Goal: Transaction & Acquisition: Purchase product/service

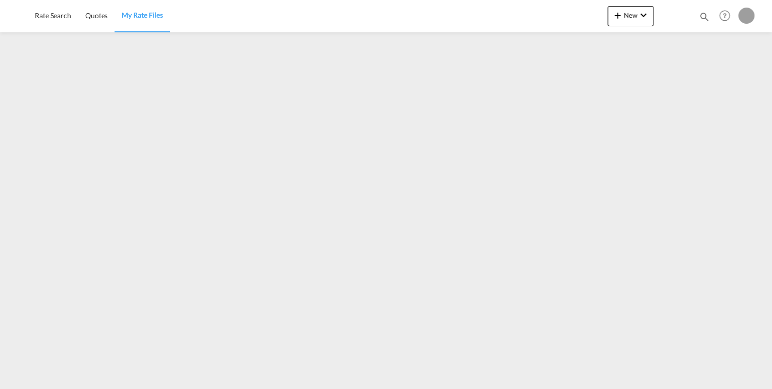
click at [15, 16] on img at bounding box center [15, 16] width 0 height 0
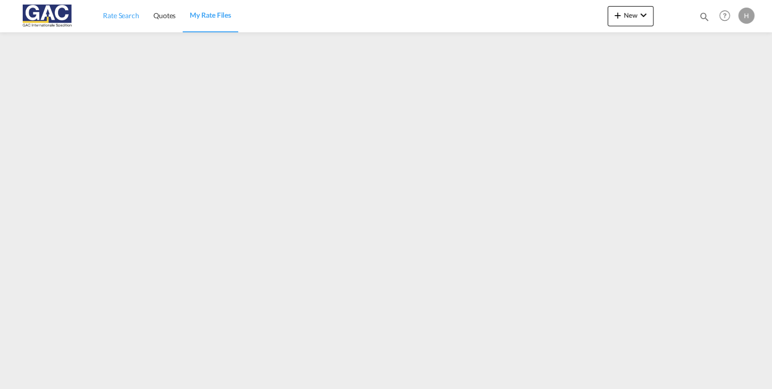
click at [124, 14] on span "Rate Search" at bounding box center [121, 15] width 36 height 9
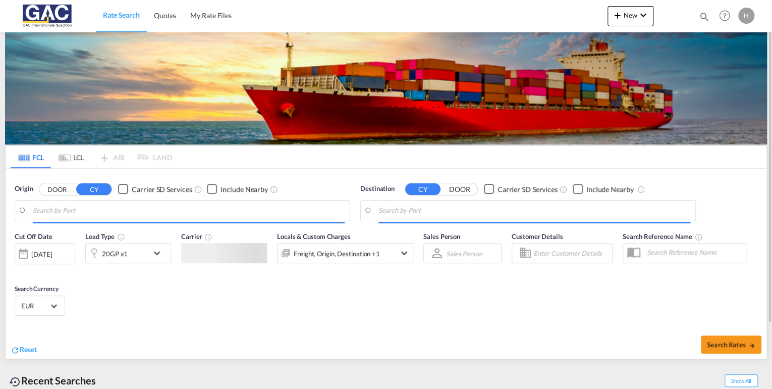
type input "[GEOGRAPHIC_DATA], DEBRV"
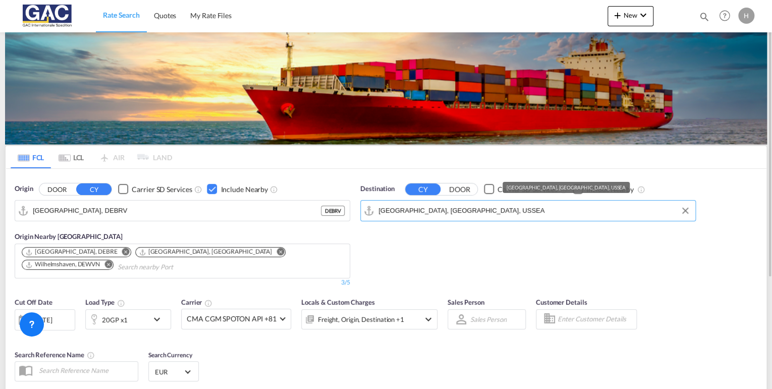
click at [536, 206] on input "Seattle, WA, USSEA" at bounding box center [534, 210] width 312 height 15
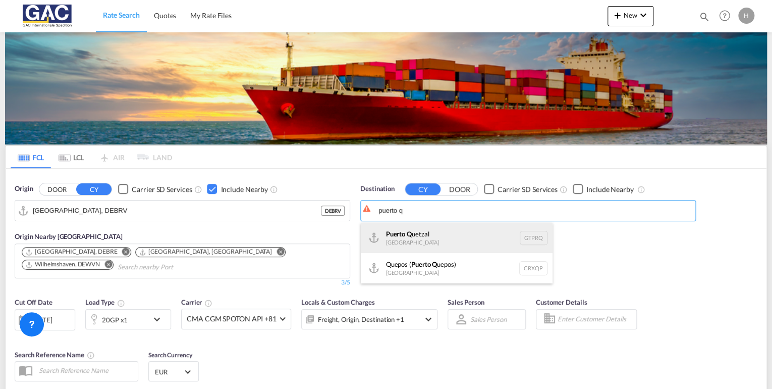
click at [431, 240] on div "Puerto Q uetzal Guatemala GTPRQ" at bounding box center [457, 238] width 192 height 30
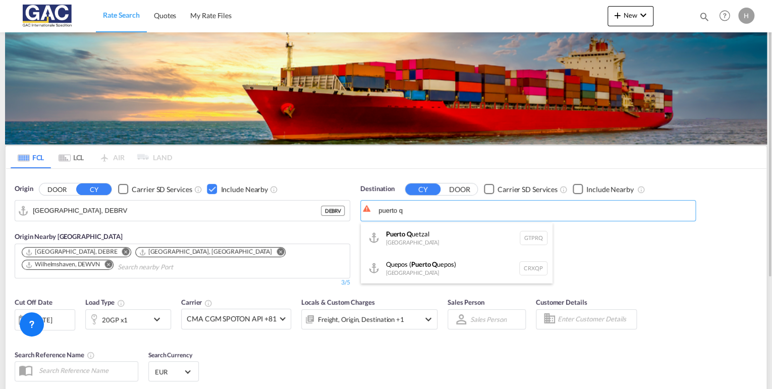
type input "Puerto Quetzal, GTPRQ"
click at [574, 186] on div "Checkbox No Ink" at bounding box center [578, 189] width 10 height 10
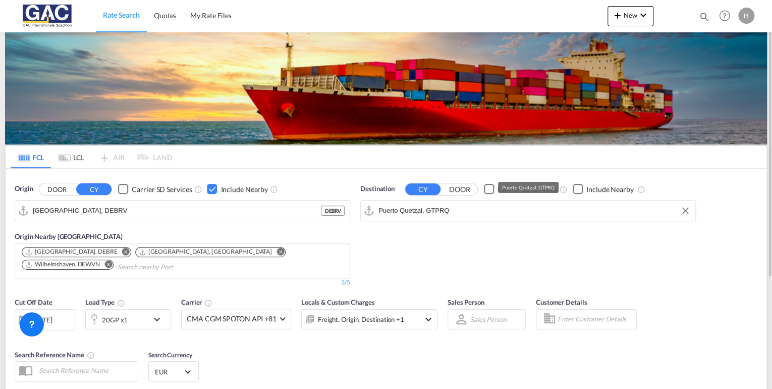
scroll to position [156, 0]
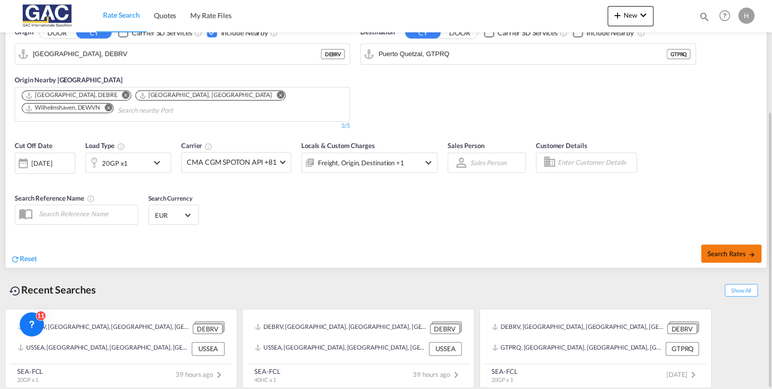
click at [741, 244] on button "Search Rates" at bounding box center [731, 253] width 61 height 18
type input "DEBRV to GTPRQ / 1 Sep 2025"
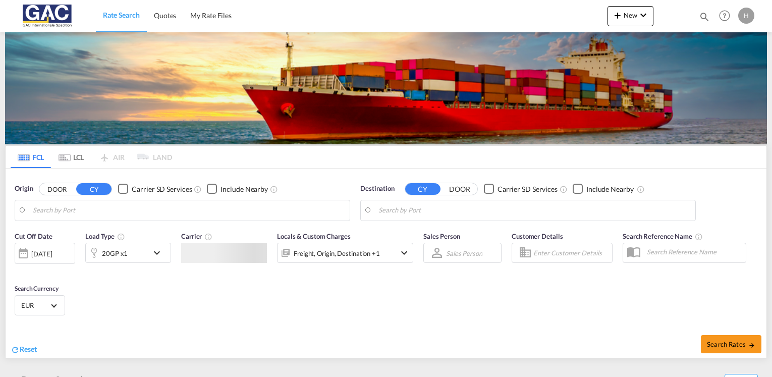
type input "[GEOGRAPHIC_DATA], DEBRV"
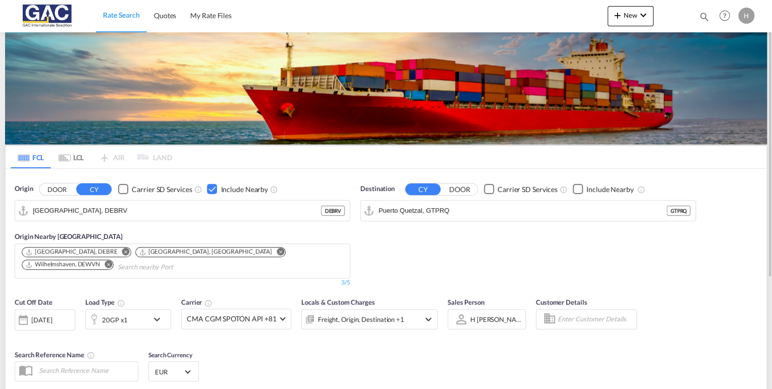
click at [174, 266] on md-chips-wrap "[GEOGRAPHIC_DATA], DEBRE [GEOGRAPHIC_DATA], [GEOGRAPHIC_DATA] [GEOGRAPHIC_DATA]…" at bounding box center [182, 259] width 324 height 31
click at [122, 252] on md-icon "Remove" at bounding box center [126, 252] width 8 height 8
click at [259, 250] on md-icon "Remove" at bounding box center [263, 252] width 8 height 8
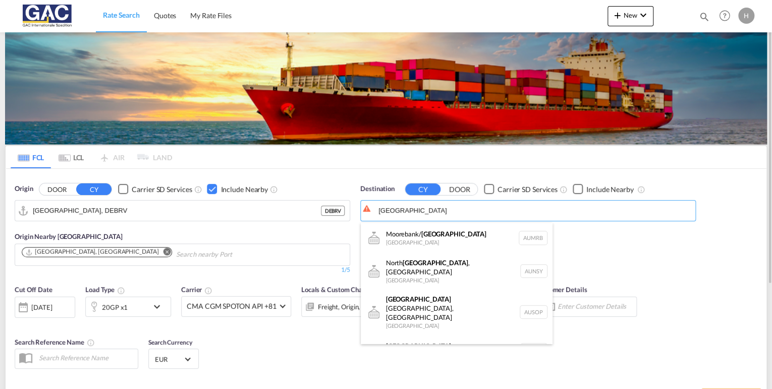
drag, startPoint x: 422, startPoint y: 336, endPoint x: 556, endPoint y: 342, distance: 133.3
click at [422, 336] on div "[GEOGRAPHIC_DATA] [GEOGRAPHIC_DATA] AUSYD" at bounding box center [457, 350] width 192 height 30
type input "[GEOGRAPHIC_DATA], AUSYD"
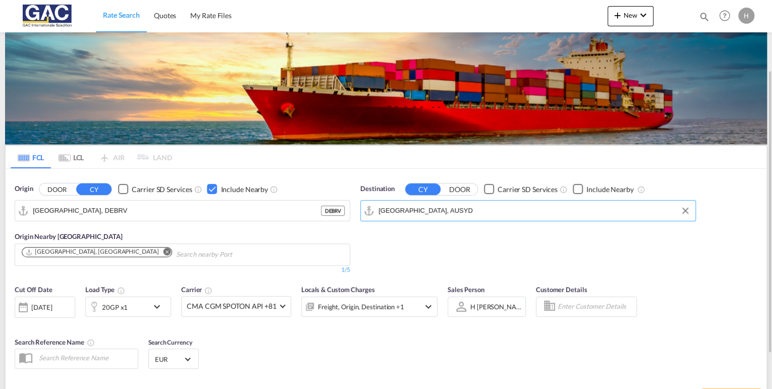
scroll to position [81, 0]
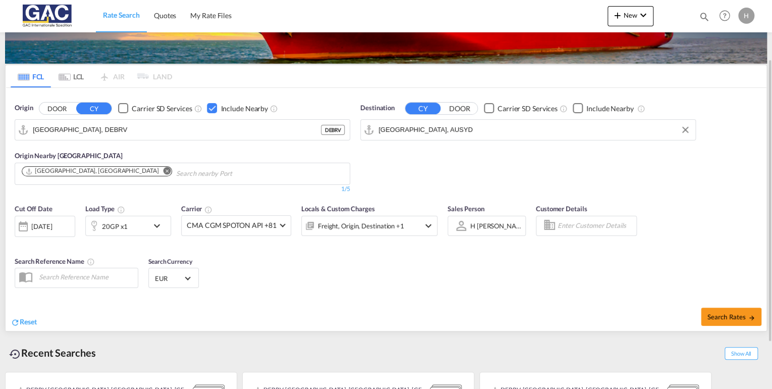
click at [730, 306] on div "Search Rates" at bounding box center [578, 316] width 378 height 29
click at [732, 313] on span "Search Rates" at bounding box center [731, 316] width 48 height 8
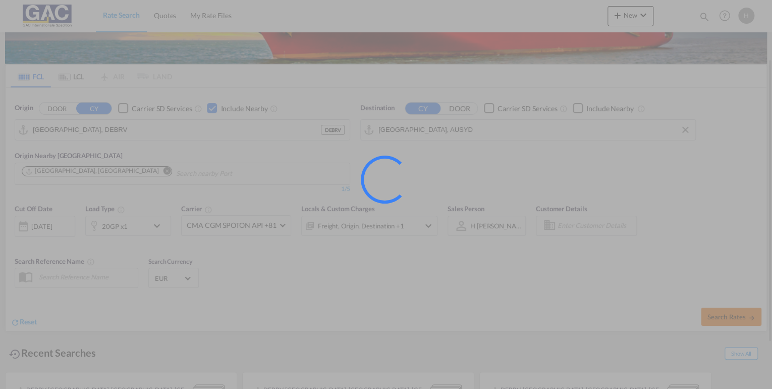
type input "DEBRV to AUSYD / [DATE]"
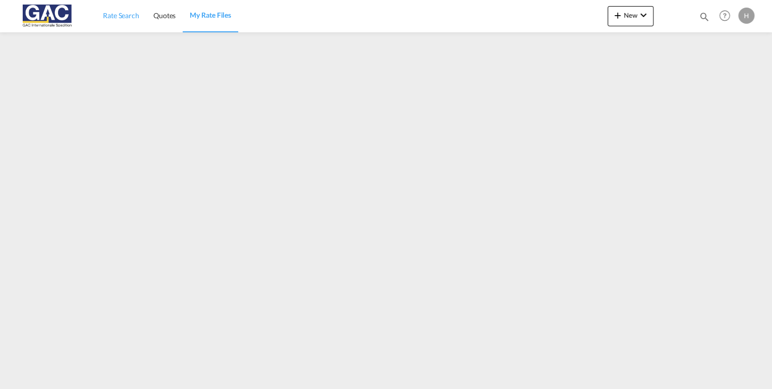
click at [124, 12] on span "Rate Search" at bounding box center [121, 15] width 36 height 9
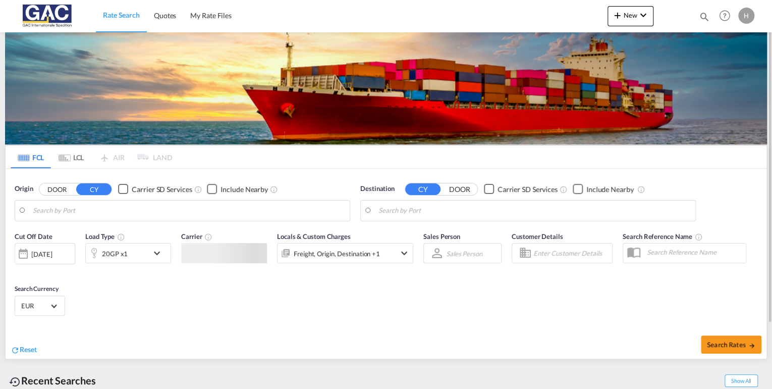
type input "[GEOGRAPHIC_DATA], DEBRV"
type input "[GEOGRAPHIC_DATA], AUSYD"
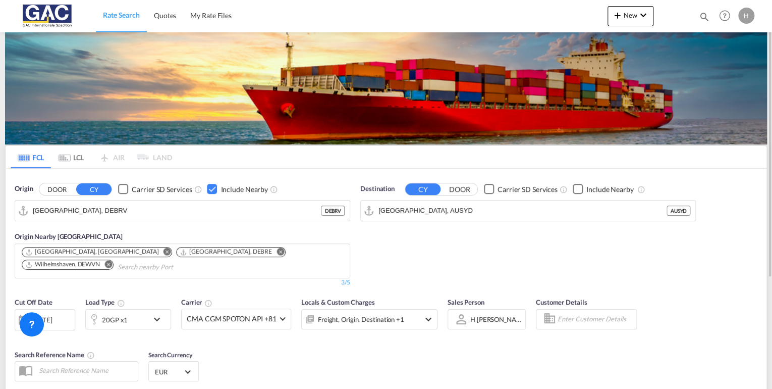
click at [138, 318] on div "20GP x1" at bounding box center [117, 319] width 63 height 20
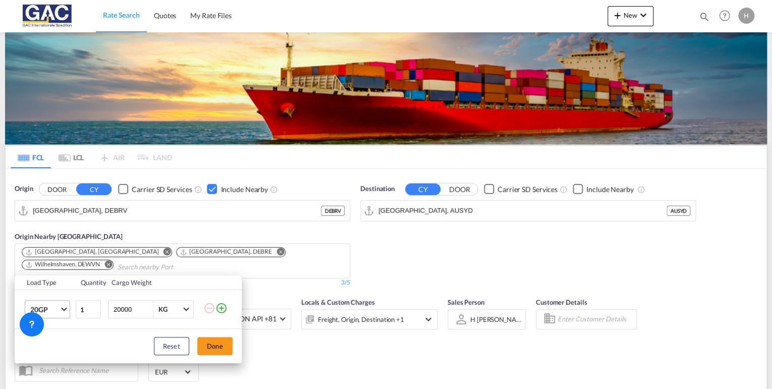
click at [57, 309] on span "20GP" at bounding box center [44, 309] width 29 height 10
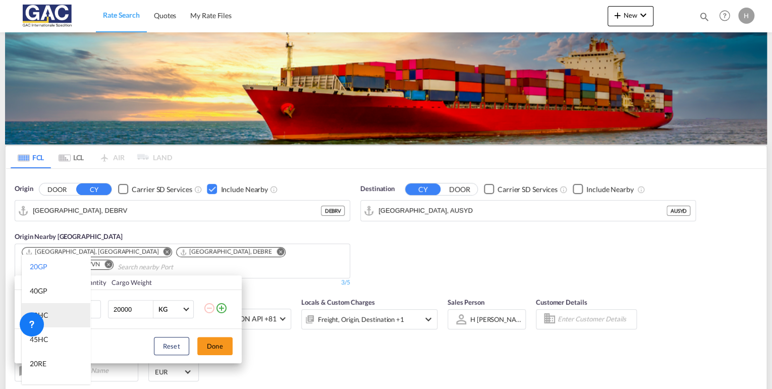
click at [57, 316] on md-option "40HC" at bounding box center [56, 315] width 69 height 24
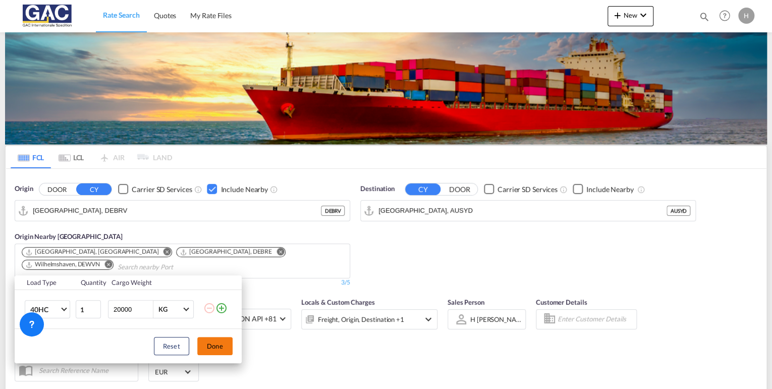
click at [207, 349] on button "Done" at bounding box center [214, 346] width 35 height 18
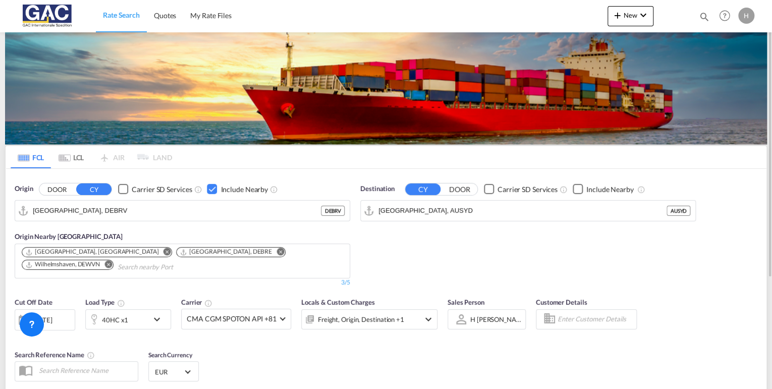
click at [182, 268] on md-chips-wrap "Hamburg, DEHAM Bremen, DEBRE Wilhelmshaven, DEWVN" at bounding box center [182, 259] width 324 height 31
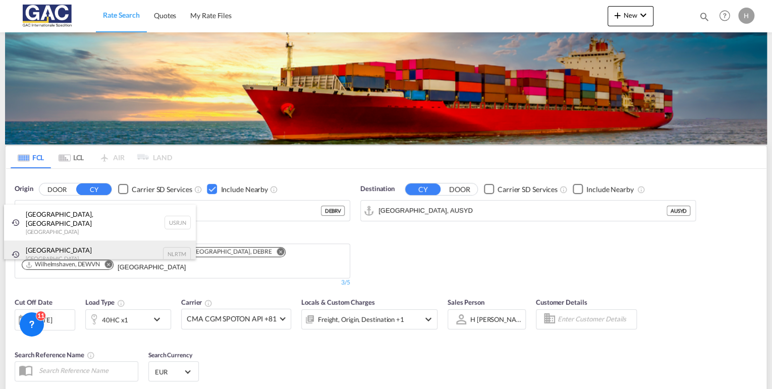
type input "rotterdam"
click at [76, 248] on div "Rotterdam Netherlands NLRTM" at bounding box center [100, 253] width 192 height 27
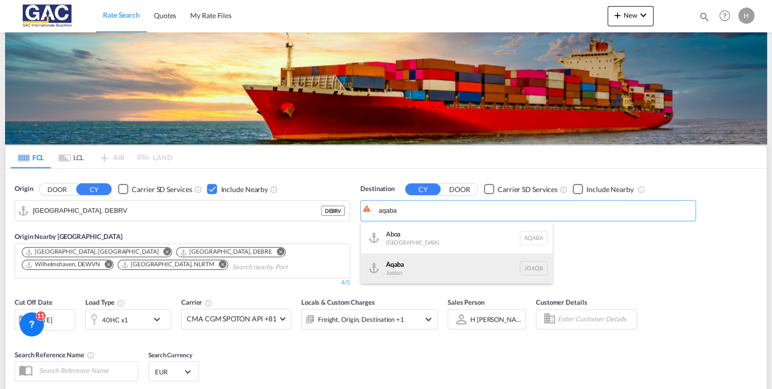
click at [408, 267] on div "Aqaba Jordan JOAQB" at bounding box center [457, 268] width 192 height 30
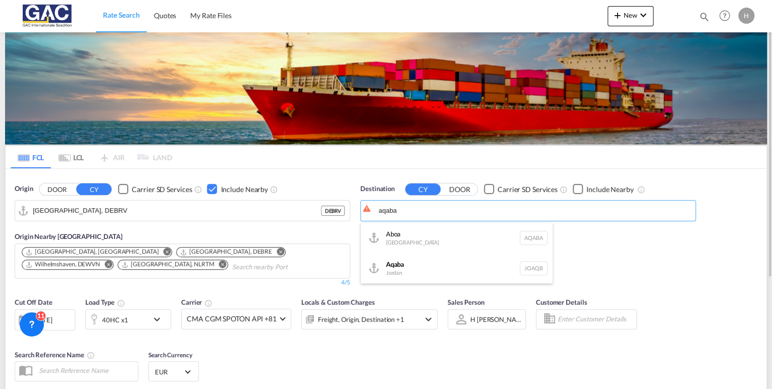
type input "Aqaba, JOAQB"
click at [579, 188] on div "Checkbox No Ink" at bounding box center [578, 189] width 10 height 10
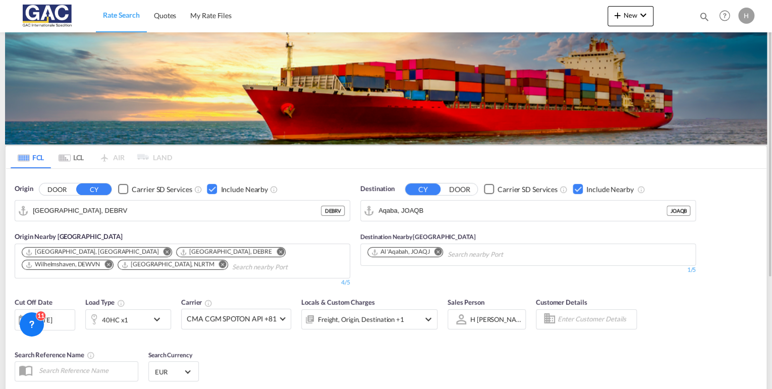
scroll to position [156, 0]
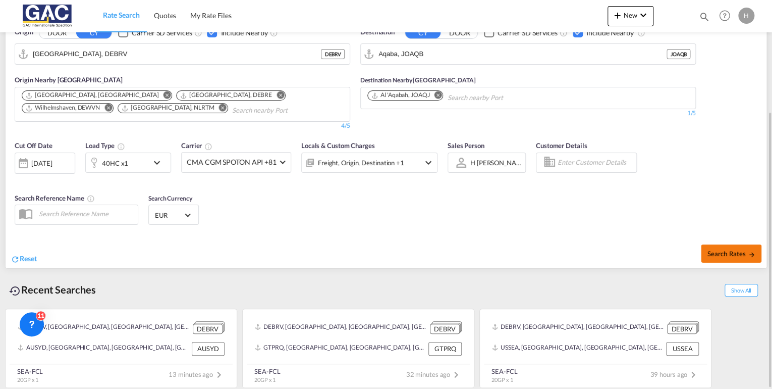
click at [702, 247] on button "Search Rates" at bounding box center [731, 253] width 61 height 18
type input "DEBRV to JOAQB / 1 Sep 2025"
